Goal: Find specific page/section: Find specific page/section

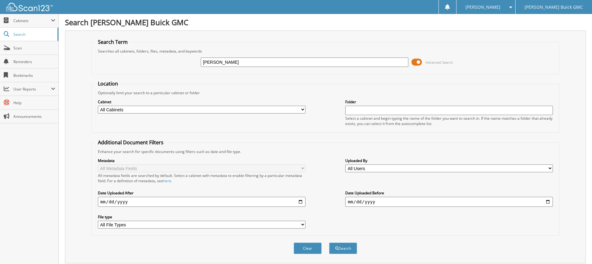
click at [226, 61] on input "TOPPAH" at bounding box center [305, 61] width 208 height 9
drag, startPoint x: 225, startPoint y: 61, endPoint x: 178, endPoint y: 60, distance: 47.5
click at [178, 60] on div "TOPPAH Advanced Search" at bounding box center [325, 62] width 461 height 17
type input "GS994"
click at [329, 242] on button "Search" at bounding box center [343, 247] width 28 height 11
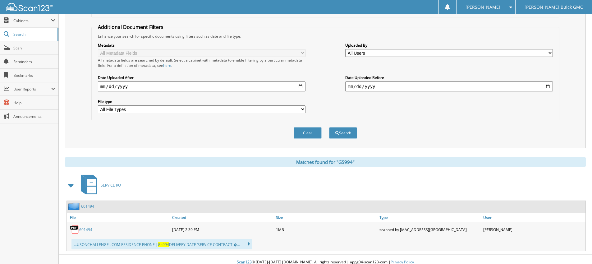
scroll to position [121, 0]
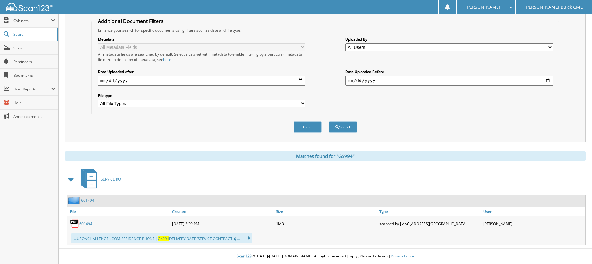
click at [88, 219] on div "601494" at bounding box center [119, 223] width 104 height 12
click at [85, 225] on link "601494" at bounding box center [85, 223] width 13 height 5
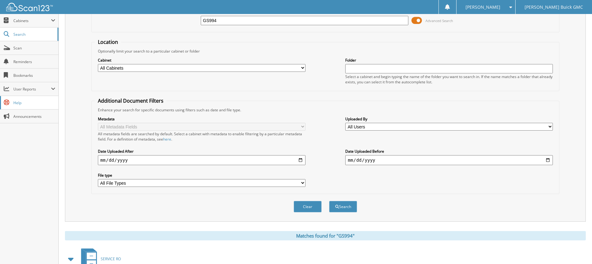
scroll to position [28, 0]
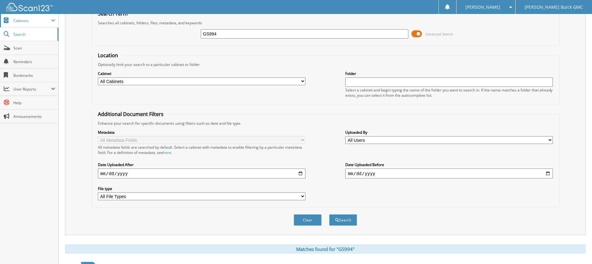
click at [21, 23] on span "Cabinets" at bounding box center [32, 20] width 38 height 5
click at [22, 23] on span "Cabinets" at bounding box center [32, 20] width 38 height 5
click at [23, 23] on span "Cabinets" at bounding box center [32, 20] width 38 height 5
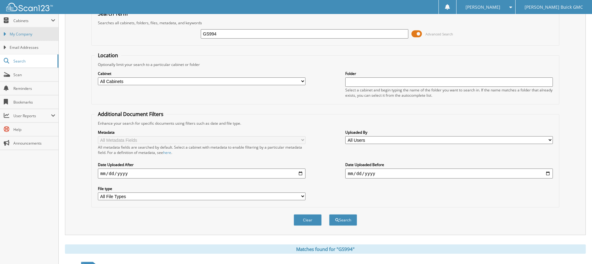
click at [23, 35] on span "My Company" at bounding box center [33, 34] width 46 height 6
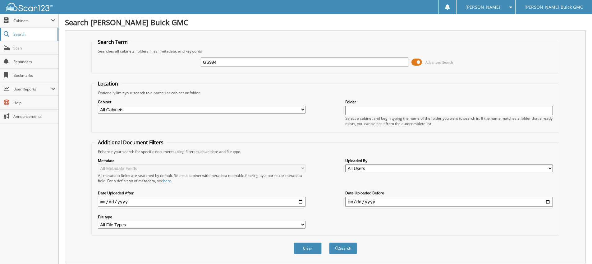
type input "GS994"
click at [329, 242] on button "Search" at bounding box center [343, 247] width 28 height 11
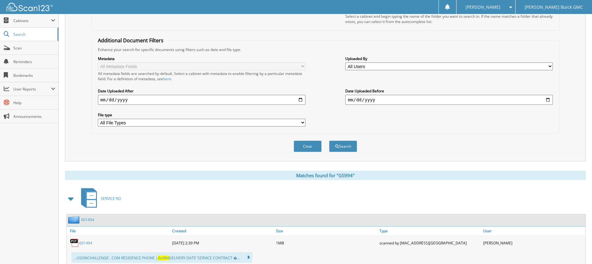
scroll to position [121, 0]
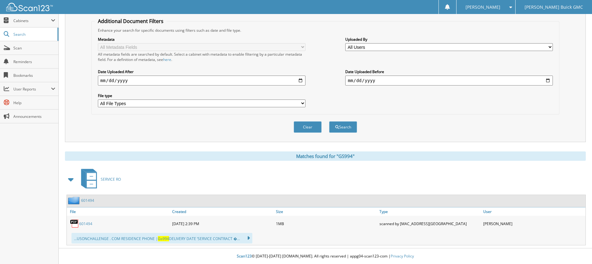
click at [110, 178] on span "SERVICE RO" at bounding box center [111, 178] width 20 height 5
